Goal: Find specific page/section: Find specific page/section

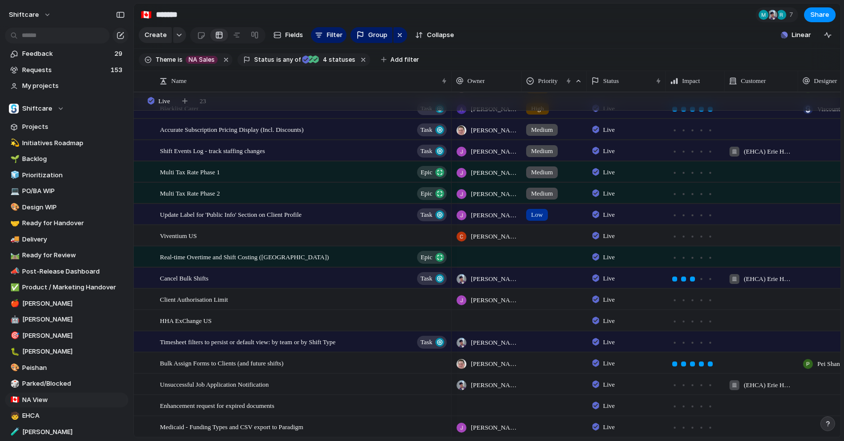
click at [602, 322] on div "Live" at bounding box center [605, 321] width 26 height 12
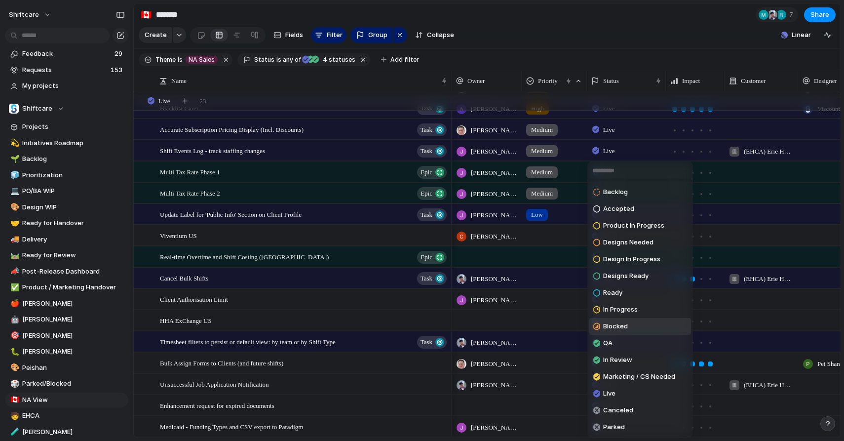
click at [602, 326] on div at bounding box center [597, 326] width 9 height 12
